Goal: Check status: Check status

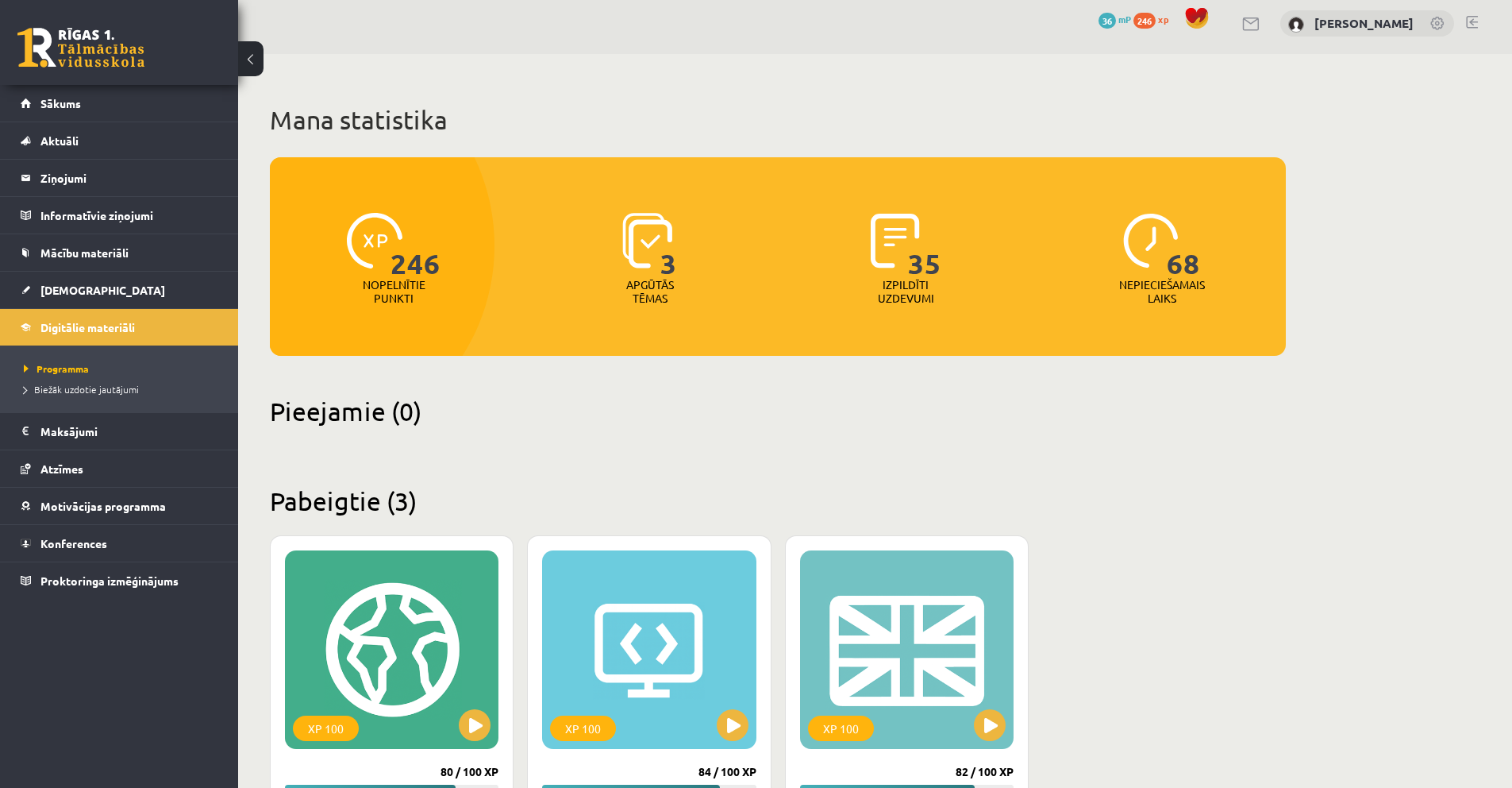
scroll to position [7, 0]
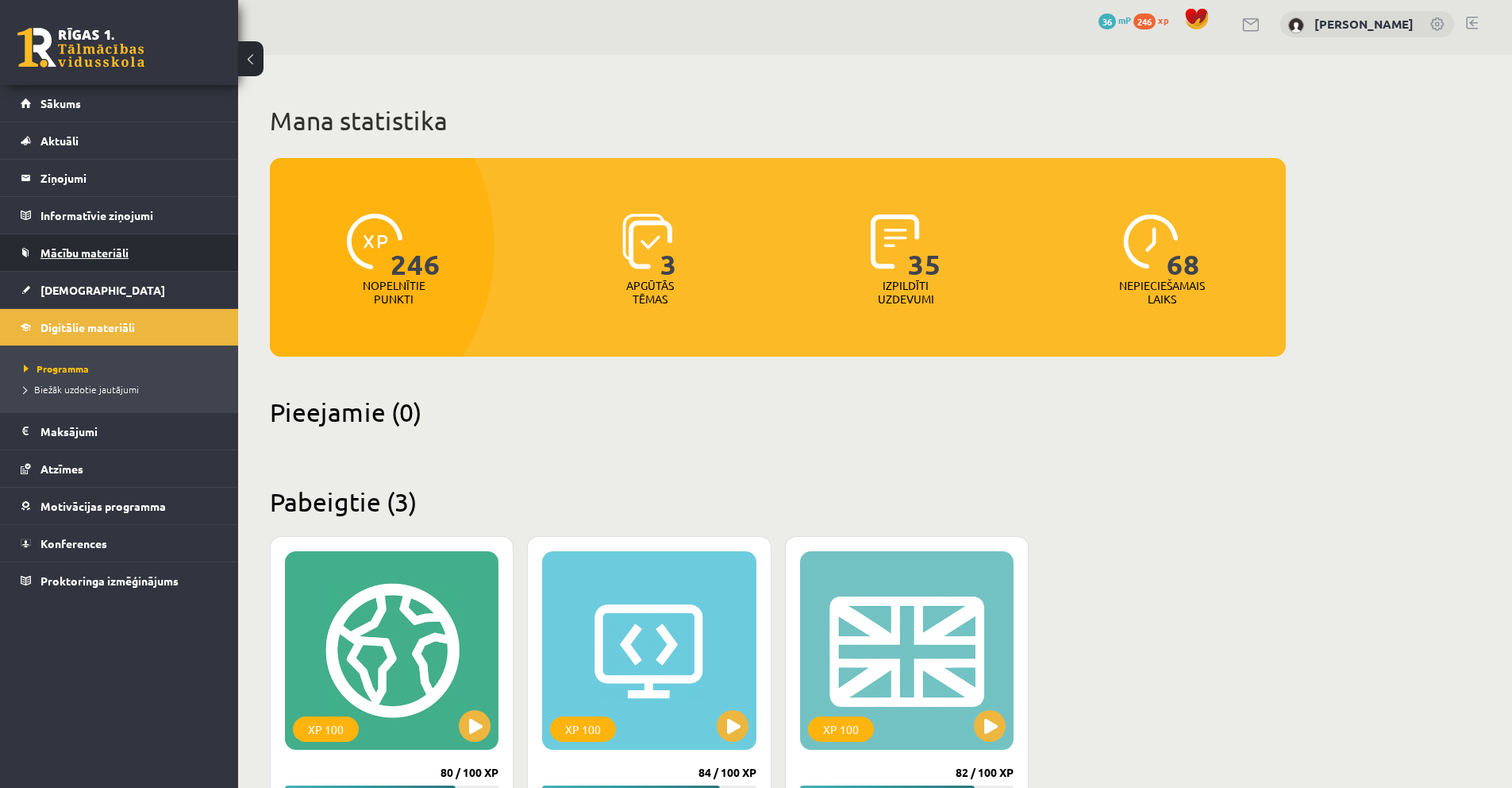
click at [101, 250] on span "Mācību materiāli" at bounding box center [85, 252] width 88 height 15
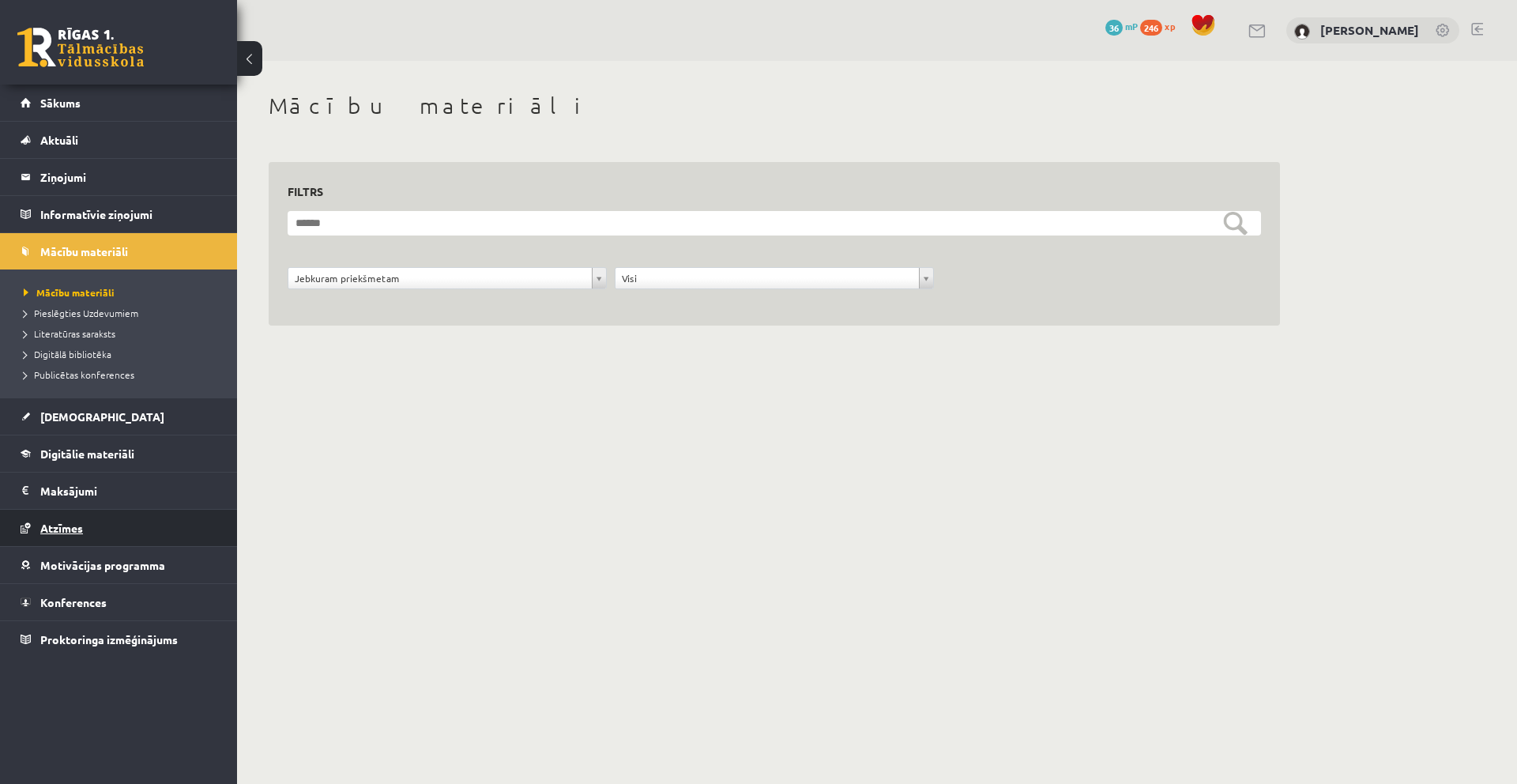
click at [64, 526] on span "Atzīmes" at bounding box center [62, 528] width 43 height 15
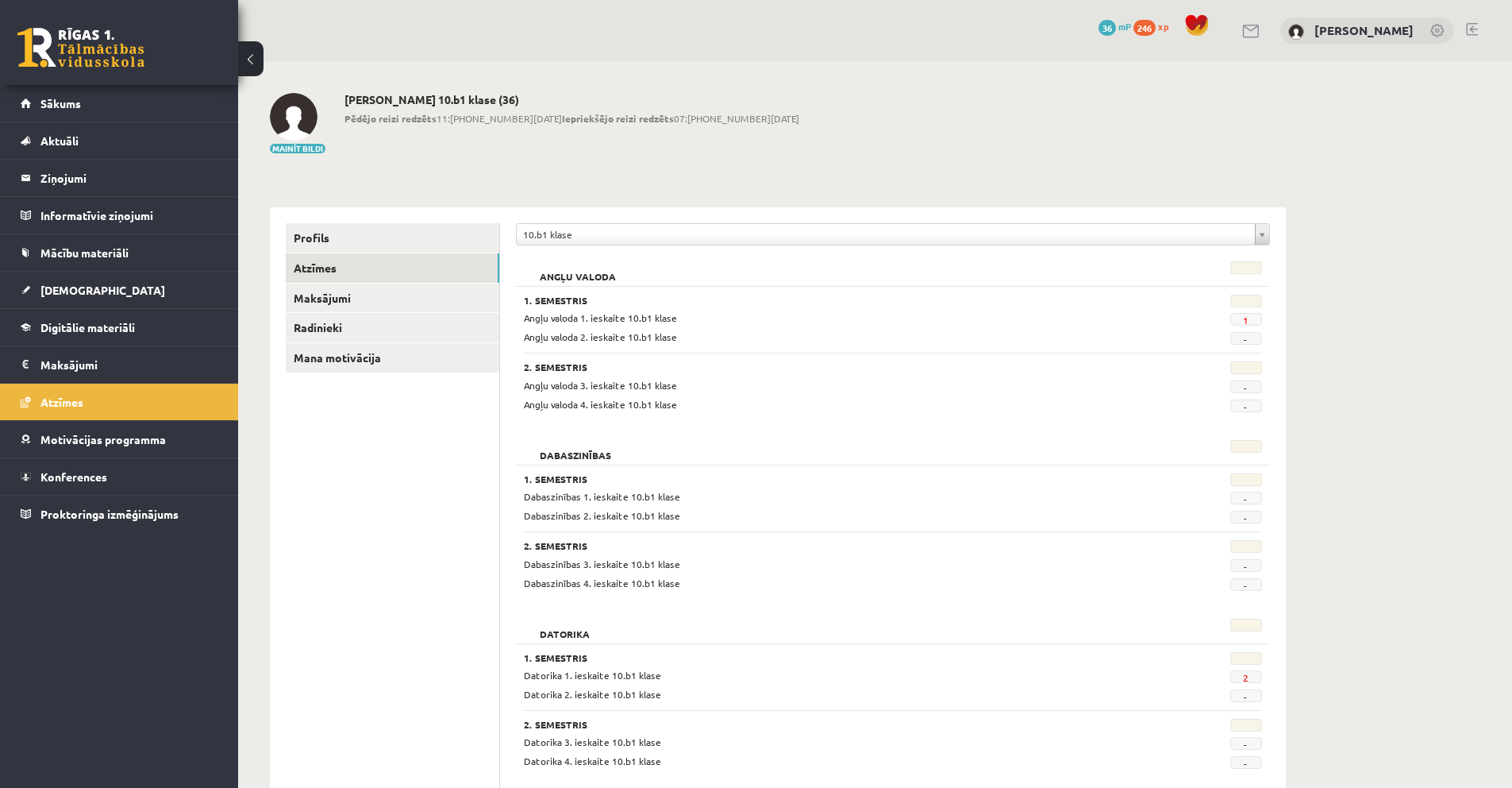
click at [1252, 322] on span "1" at bounding box center [1246, 319] width 32 height 13
